Goal: Task Accomplishment & Management: Manage account settings

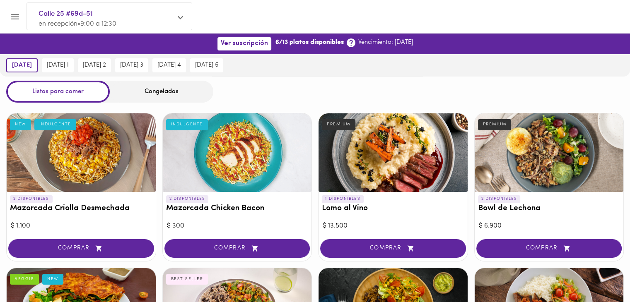
click at [347, 45] on icon at bounding box center [351, 43] width 9 height 9
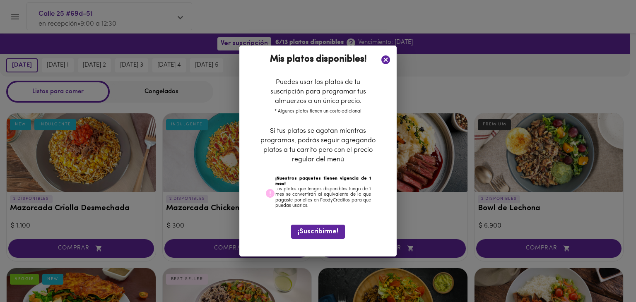
click at [389, 62] on icon at bounding box center [386, 60] width 9 height 9
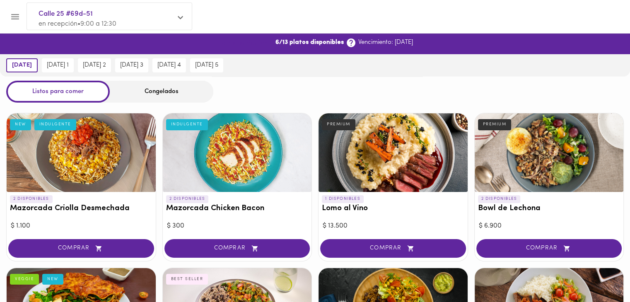
click at [234, 43] on span "Ver suscripción" at bounding box center [244, 44] width 47 height 8
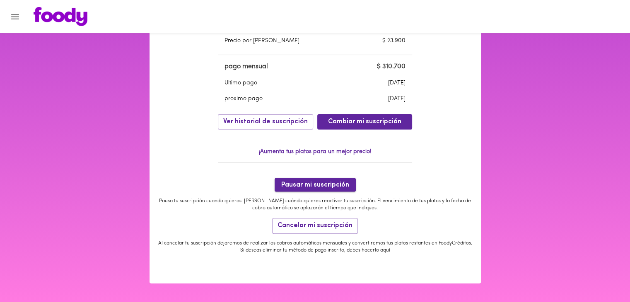
scroll to position [273, 0]
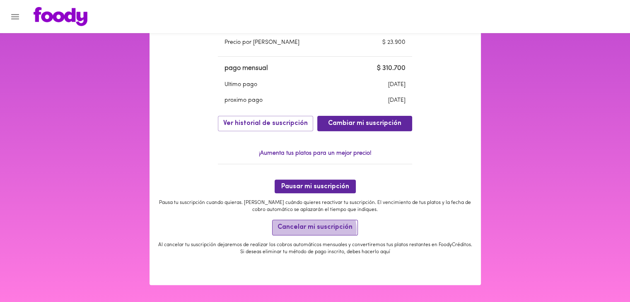
click at [309, 231] on span "Cancelar mi suscripción" at bounding box center [315, 228] width 75 height 8
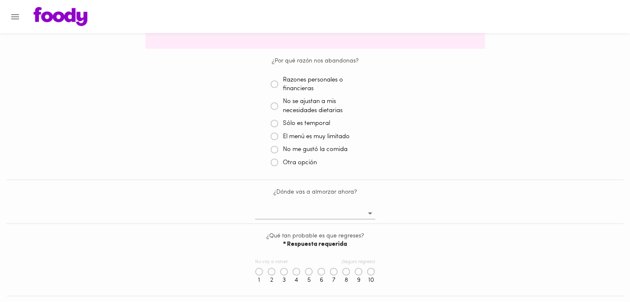
scroll to position [202, 0]
click at [325, 213] on body "Cancelación de suscripción [PERSON_NAME] , lamentamos mucho verte partir 😢 Ante…" at bounding box center [318, 145] width 636 height 614
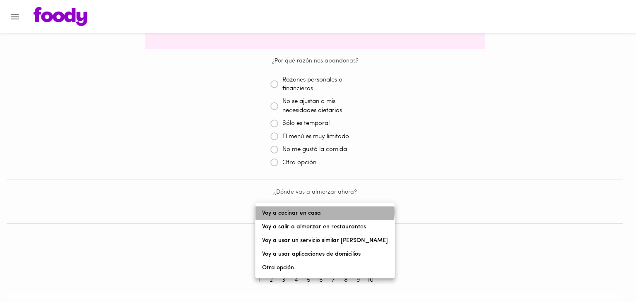
click at [325, 213] on li "Voy a cocinar en casa" at bounding box center [325, 214] width 139 height 14
type input "cook-at-home"
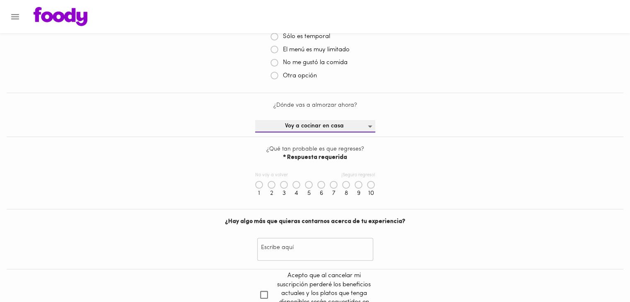
scroll to position [292, 0]
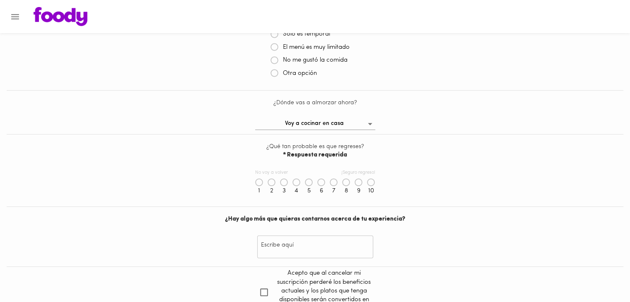
click at [295, 185] on icon at bounding box center [296, 183] width 8 height 8
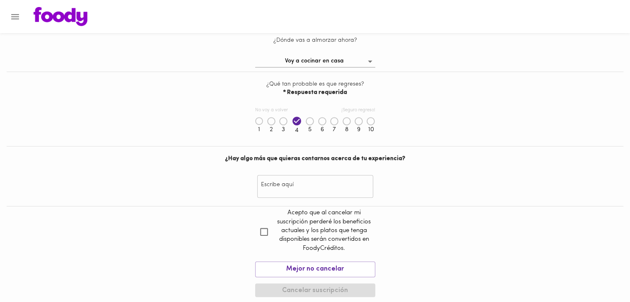
scroll to position [361, 0]
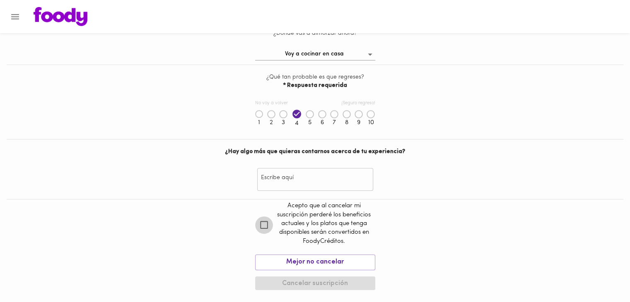
click at [263, 223] on input "checkbox" at bounding box center [264, 225] width 18 height 18
checkbox input "true"
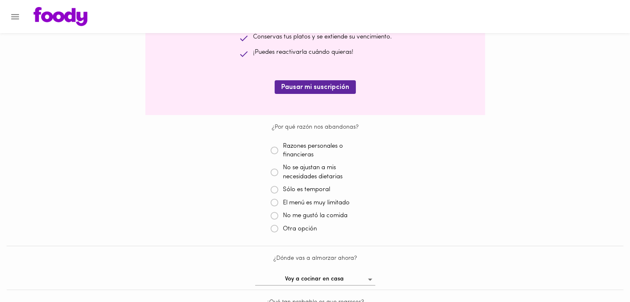
scroll to position [134, 0]
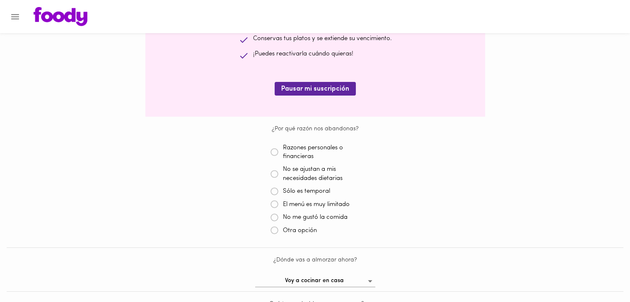
click at [274, 231] on icon at bounding box center [275, 231] width 8 height 8
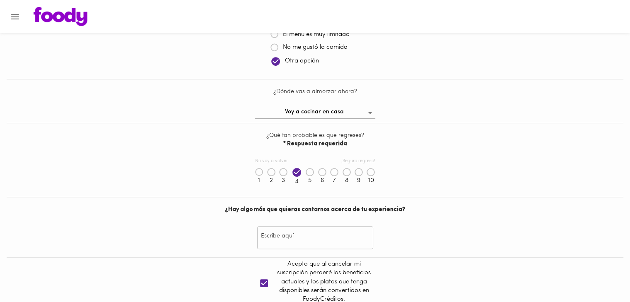
scroll to position [363, 0]
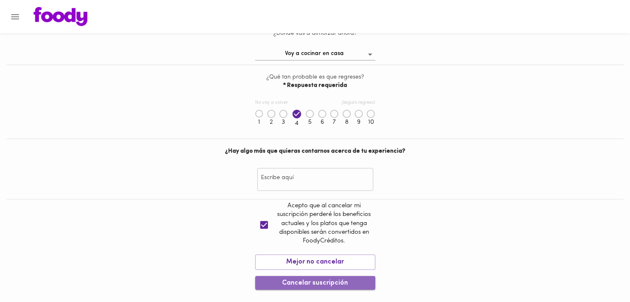
click at [313, 280] on span "Cancelar suscripción" at bounding box center [315, 284] width 107 height 8
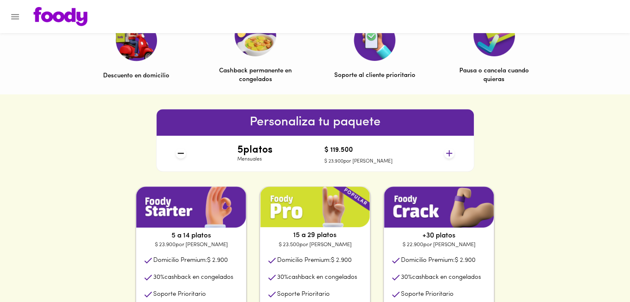
scroll to position [285, 0]
click at [173, 150] on div "5 platos Mensuales $ 119.500 $ 23.900 por plato" at bounding box center [314, 154] width 285 height 36
click at [180, 153] on icon at bounding box center [181, 153] width 6 height 1
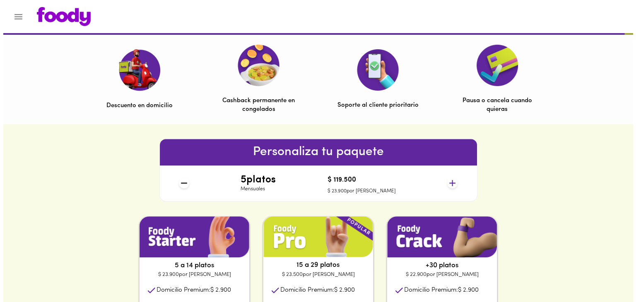
scroll to position [258, 0]
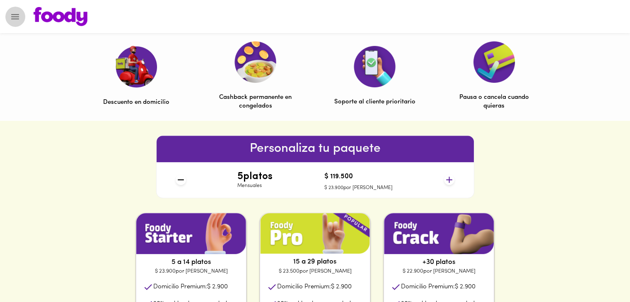
click at [15, 19] on icon "Menu" at bounding box center [15, 16] width 8 height 5
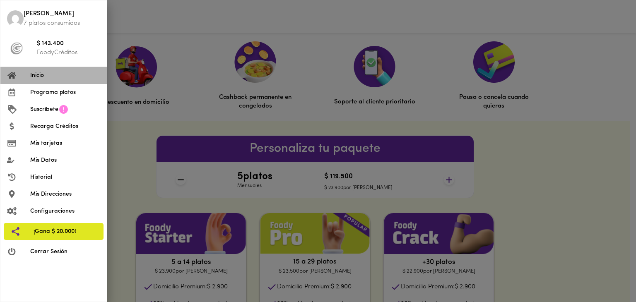
click at [50, 68] on li "Inicio" at bounding box center [53, 75] width 106 height 17
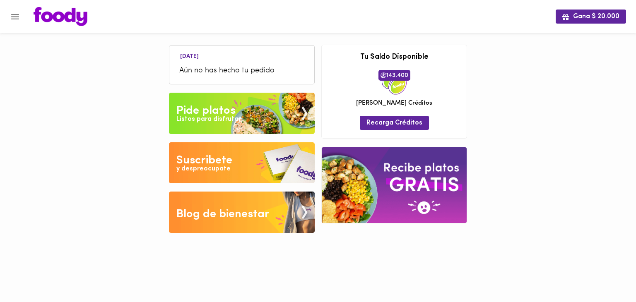
click at [252, 115] on img at bounding box center [242, 113] width 146 height 41
